Goal: Use online tool/utility: Utilize a website feature to perform a specific function

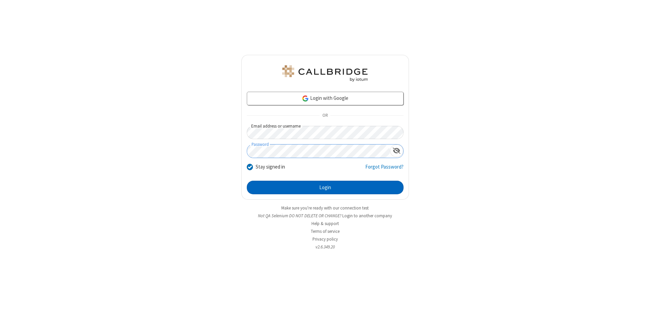
click at [325, 188] on button "Login" at bounding box center [325, 188] width 157 height 14
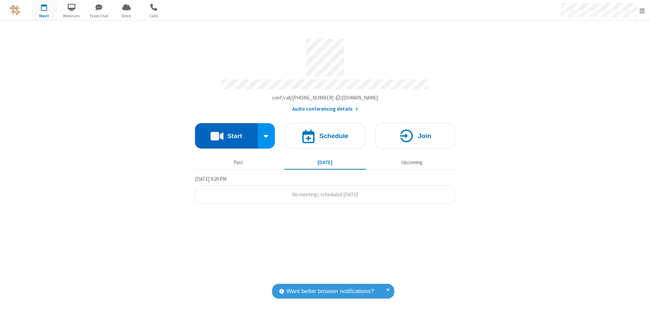
click at [226, 133] on button "Start" at bounding box center [226, 135] width 63 height 25
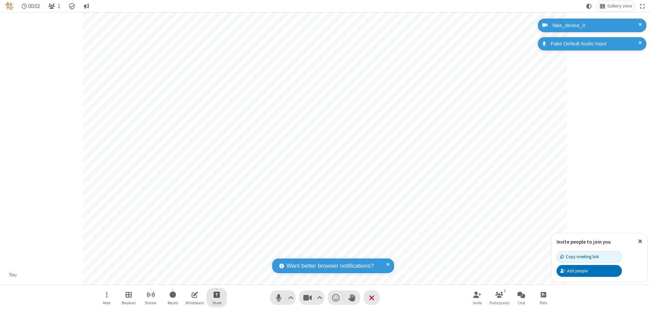
click at [217, 295] on span "Start sharing" at bounding box center [217, 295] width 6 height 8
click at [189, 278] on span "Share my screen" at bounding box center [190, 279] width 8 height 6
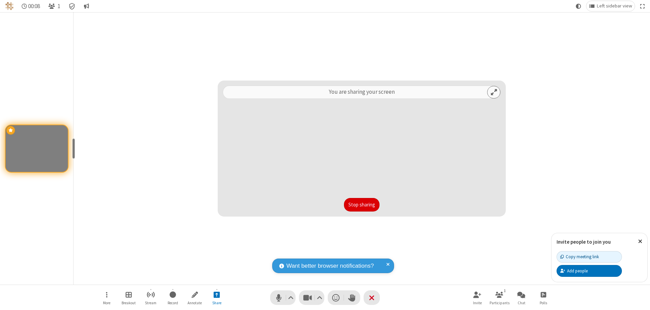
click at [362, 205] on button "Stop sharing" at bounding box center [362, 205] width 36 height 14
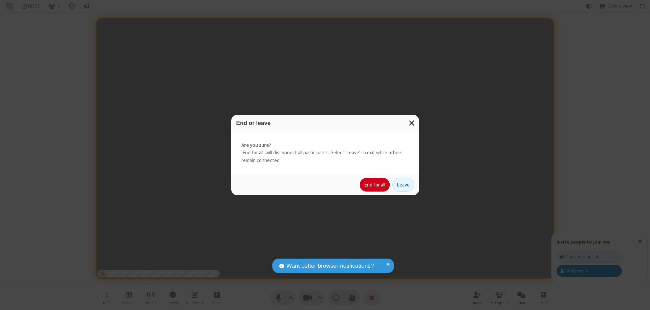
click at [375, 185] on button "End for all" at bounding box center [375, 185] width 30 height 14
